Goal: Complete application form

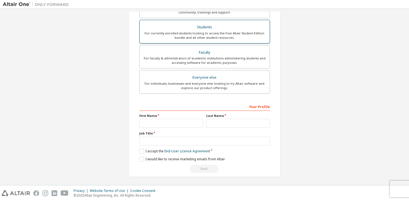
click at [210, 28] on div "Students" at bounding box center [204, 27] width 123 height 8
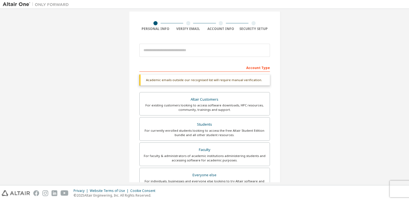
scroll to position [28, 0]
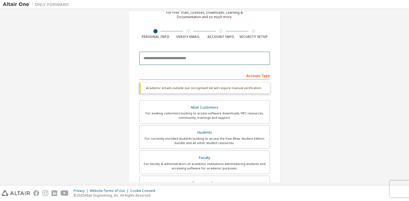
click at [217, 57] on input "email" at bounding box center [204, 58] width 131 height 13
type input "*"
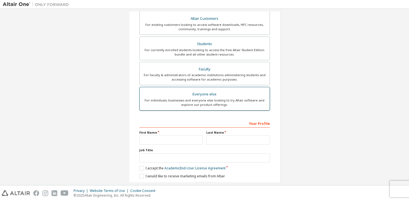
scroll to position [134, 0]
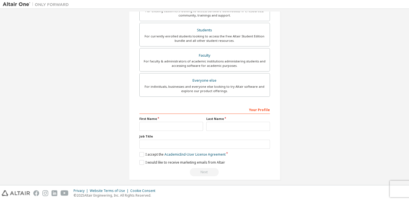
type input "**********"
click at [164, 125] on input "text" at bounding box center [171, 126] width 64 height 9
type input "****"
click at [218, 125] on input "text" at bounding box center [238, 126] width 64 height 9
type input "**********"
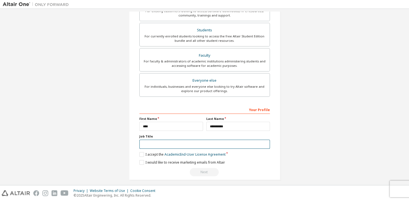
click at [183, 144] on input "text" at bounding box center [204, 144] width 131 height 9
type input "**********"
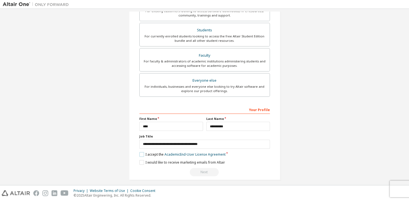
click at [142, 154] on label "I accept the Academic End-User License Agreement" at bounding box center [182, 154] width 86 height 5
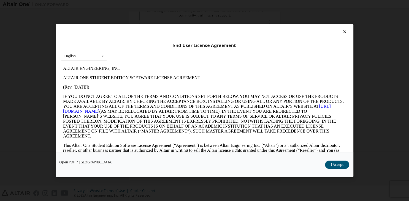
scroll to position [905, 0]
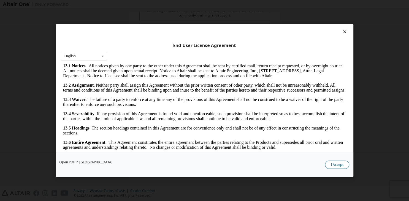
click at [349, 165] on button "I Accept" at bounding box center [337, 165] width 24 height 8
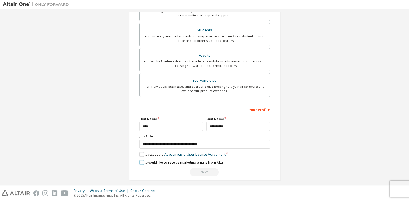
click at [140, 162] on label "I would like to receive marketing emails from Altair" at bounding box center [182, 162] width 86 height 5
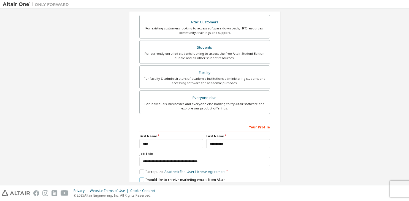
scroll to position [134, 0]
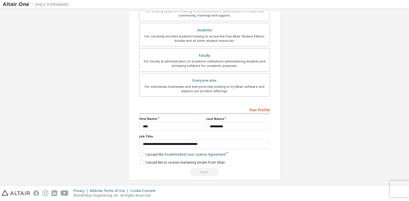
click at [208, 170] on div "Next" at bounding box center [204, 172] width 131 height 8
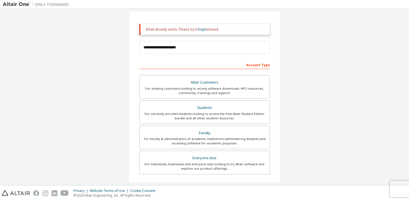
scroll to position [31, 0]
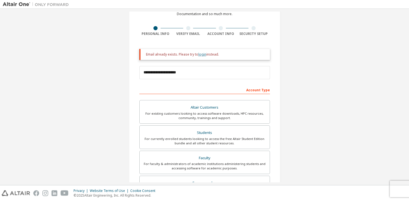
click at [200, 55] on link "login" at bounding box center [202, 54] width 8 height 5
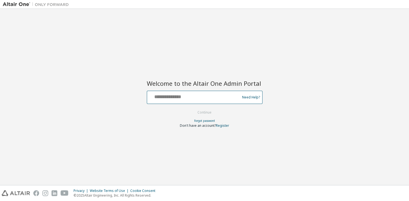
click at [207, 97] on input "text" at bounding box center [194, 96] width 90 height 8
type input "**********"
click at [201, 112] on button "Continue" at bounding box center [205, 113] width 26 height 8
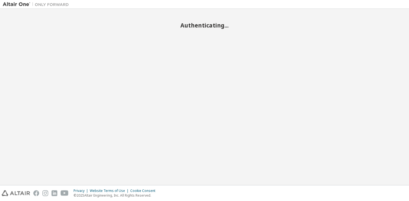
click at [211, 116] on div "Authenticating..." at bounding box center [204, 97] width 403 height 171
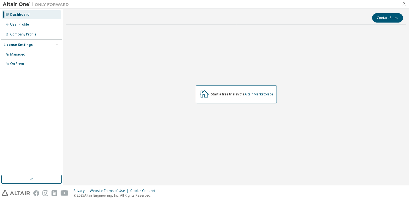
click at [154, 94] on div "Start a free trial in the Altair Marketplace" at bounding box center [236, 94] width 340 height 131
click at [217, 68] on div "Start a free trial in the Altair Marketplace" at bounding box center [236, 94] width 340 height 131
drag, startPoint x: 244, startPoint y: 84, endPoint x: 235, endPoint y: 90, distance: 10.8
click at [241, 85] on div "Start a free trial in the Altair Marketplace" at bounding box center [236, 94] width 340 height 131
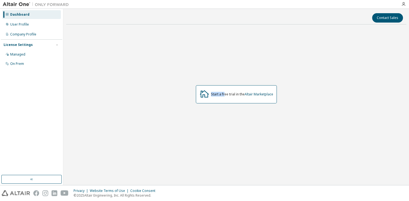
drag, startPoint x: 224, startPoint y: 101, endPoint x: 191, endPoint y: 112, distance: 35.2
click at [203, 112] on div "Start a free trial in the Altair Marketplace" at bounding box center [236, 94] width 340 height 131
click at [180, 110] on div "Start a free trial in the Altair Marketplace" at bounding box center [236, 94] width 340 height 131
click at [27, 16] on div "Dashboard" at bounding box center [19, 14] width 19 height 4
click at [26, 24] on div "User Profile" at bounding box center [19, 24] width 19 height 4
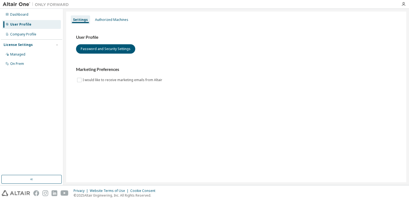
click at [45, 3] on img at bounding box center [37, 5] width 69 height 6
click at [21, 192] on img at bounding box center [16, 194] width 28 height 6
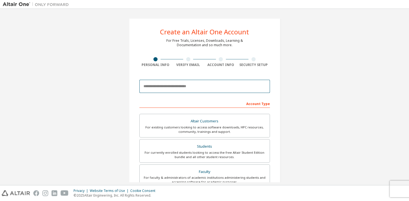
click at [186, 89] on input "email" at bounding box center [204, 86] width 131 height 13
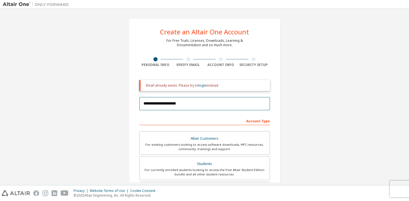
type input "**********"
